Goal: Task Accomplishment & Management: Manage account settings

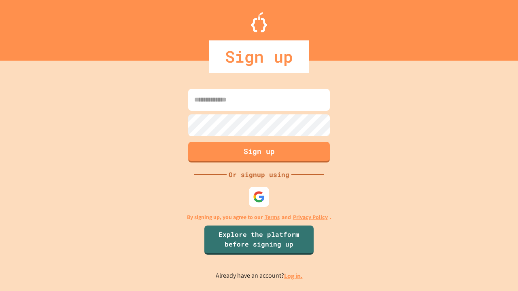
click at [294, 276] on link "Log in." at bounding box center [293, 276] width 19 height 9
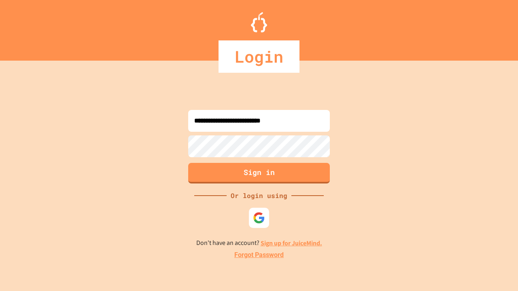
type input "**********"
